Goal: Task Accomplishment & Management: Use online tool/utility

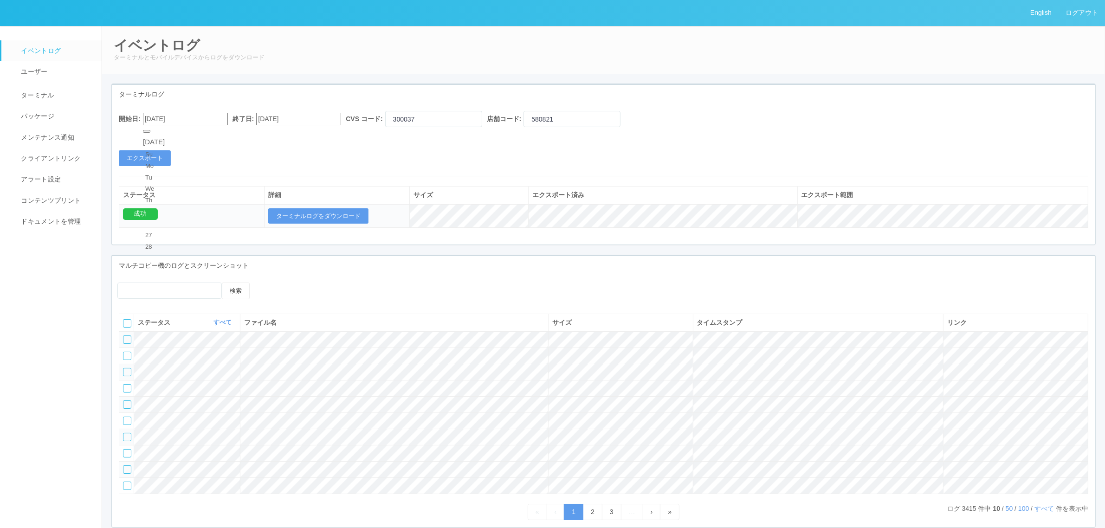
drag, startPoint x: 191, startPoint y: 124, endPoint x: 195, endPoint y: 137, distance: 14.1
click at [191, 124] on input "[DATE]" at bounding box center [185, 119] width 85 height 13
click at [150, 133] on button "button" at bounding box center [146, 131] width 7 height 3
click at [158, 133] on button "button" at bounding box center [153, 131] width 7 height 3
click at [163, 427] on div "13" at bounding box center [153, 431] width 17 height 9
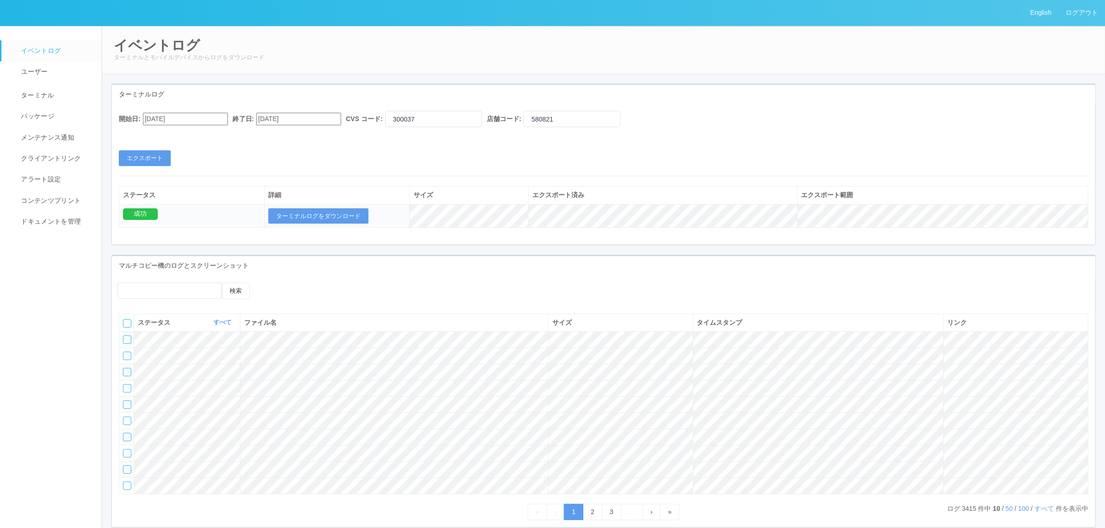
type input "[DATE]"
click at [293, 122] on input "[DATE]" at bounding box center [298, 119] width 85 height 13
click at [284, 383] on div "10 11 12 13 14 15 16" at bounding box center [273, 422] width 22 height 78
click at [282, 418] on div "13" at bounding box center [273, 422] width 17 height 9
type input "[DATE]"
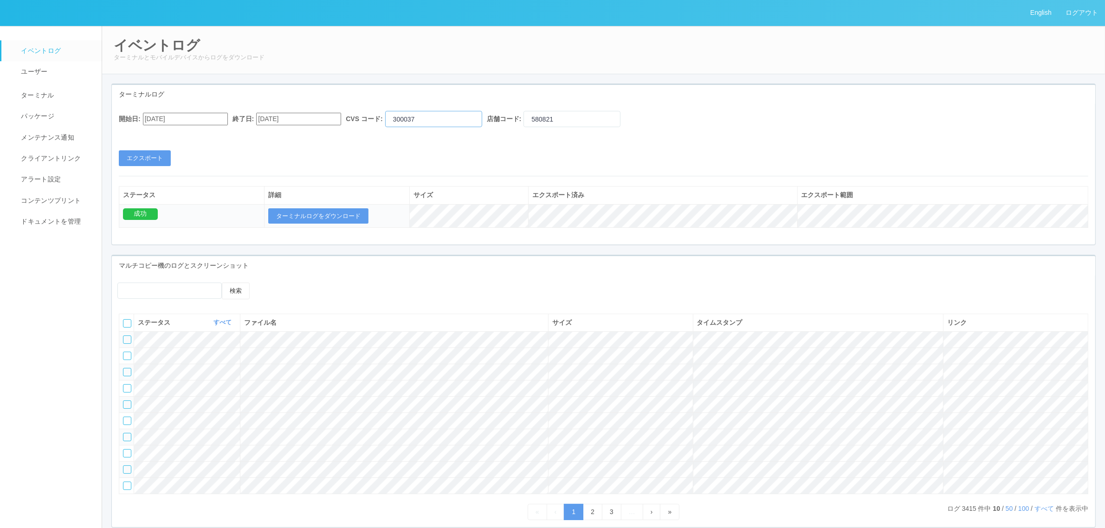
click at [433, 120] on input "300037" at bounding box center [433, 119] width 97 height 16
type input "300004"
click at [670, 146] on div "開始日: [DATE] 終了日: [DATE] CVS コード: 300004 店舗コード: 580821 エクスポート" at bounding box center [604, 138] width 984 height 55
drag, startPoint x: 601, startPoint y: 117, endPoint x: 498, endPoint y: 110, distance: 103.3
click at [498, 110] on div "開始日: [DATE] 終了日: [DATE] CVS コード: 300004 店舗コード: 580821 エクスポート ステータス 詳細 サイズ エクスポー…" at bounding box center [604, 174] width 984 height 141
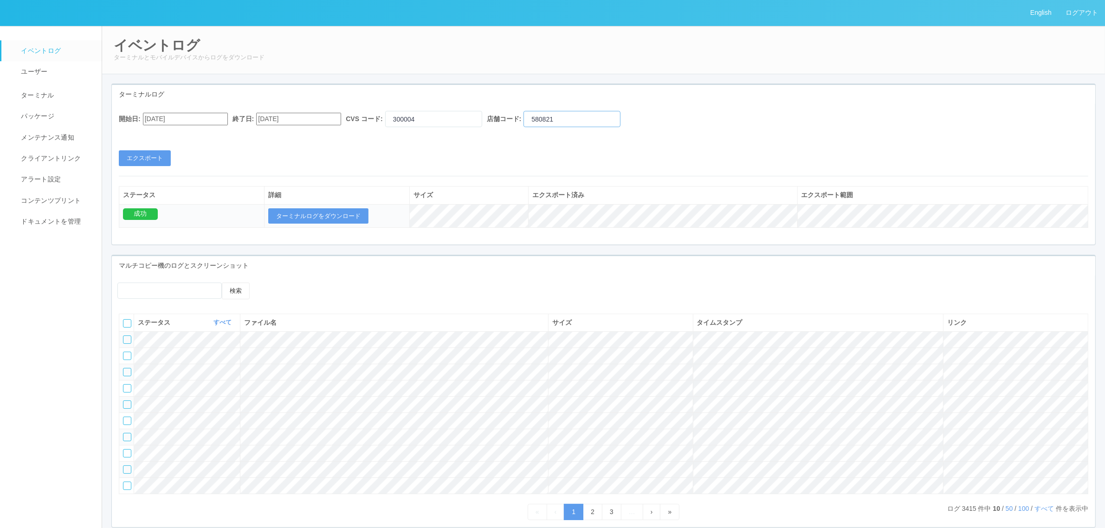
paste input "301727"
type input "301727"
drag, startPoint x: 179, startPoint y: 122, endPoint x: 193, endPoint y: 119, distance: 14.6
click at [181, 121] on input "[DATE]" at bounding box center [185, 119] width 85 height 13
click at [309, 119] on input "[DATE]" at bounding box center [298, 119] width 85 height 13
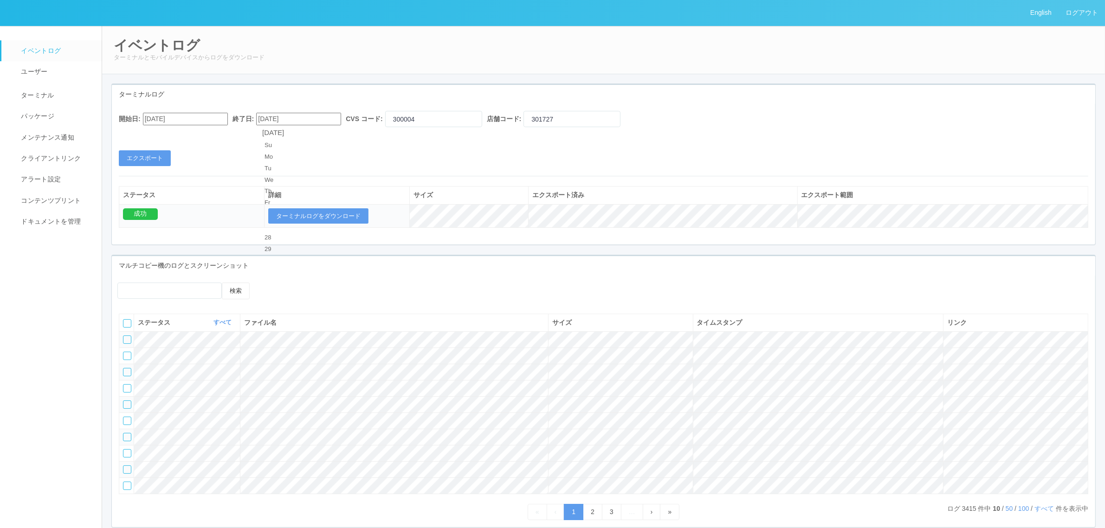
drag, startPoint x: 321, startPoint y: 190, endPoint x: 312, endPoint y: 186, distance: 10.0
click at [282, 429] on div "14" at bounding box center [273, 433] width 17 height 9
type input "[DATE]"
click at [261, 151] on div "開始日: [DATE] 終了日: [DATE] CVS コード: 300004 店舗コード: 301727 エクスポート" at bounding box center [604, 138] width 984 height 55
click at [150, 159] on button "エクスポート" at bounding box center [145, 158] width 52 height 16
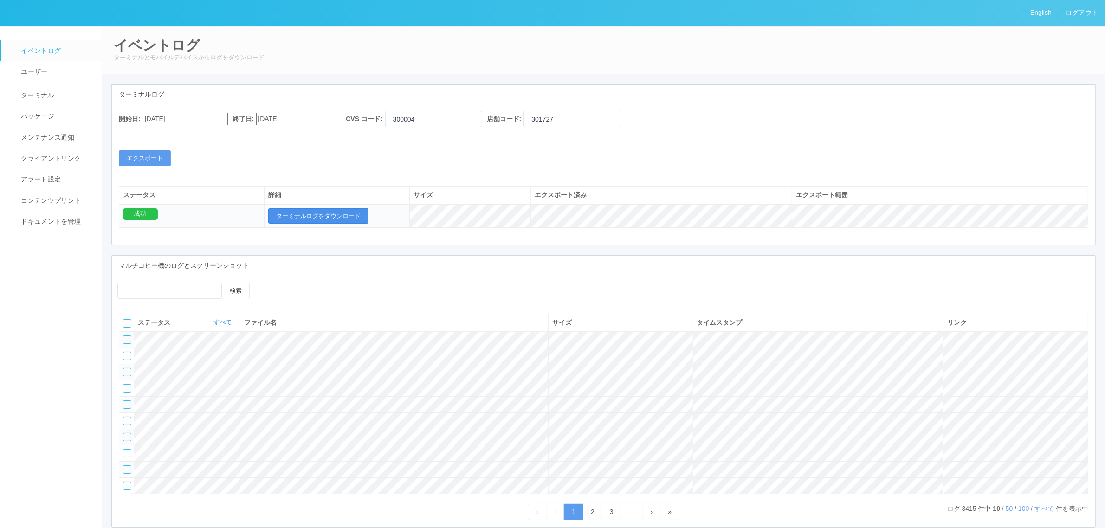
click at [332, 214] on button "ターミナルログをダウンロード" at bounding box center [318, 216] width 100 height 16
